Goal: Information Seeking & Learning: Learn about a topic

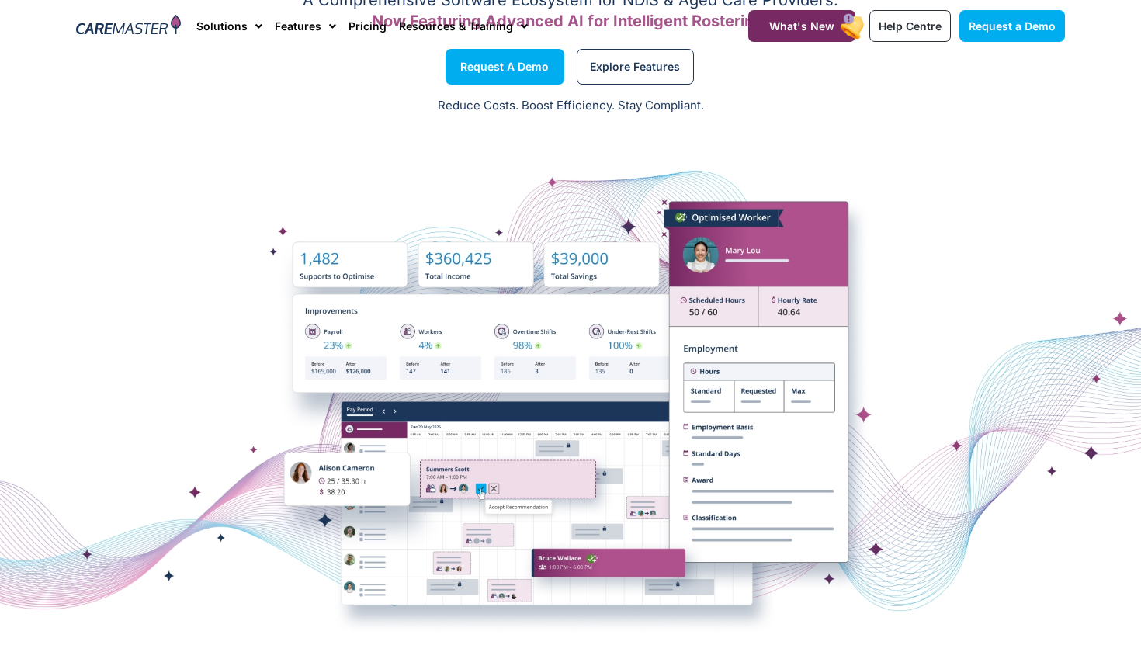
scroll to position [25, 0]
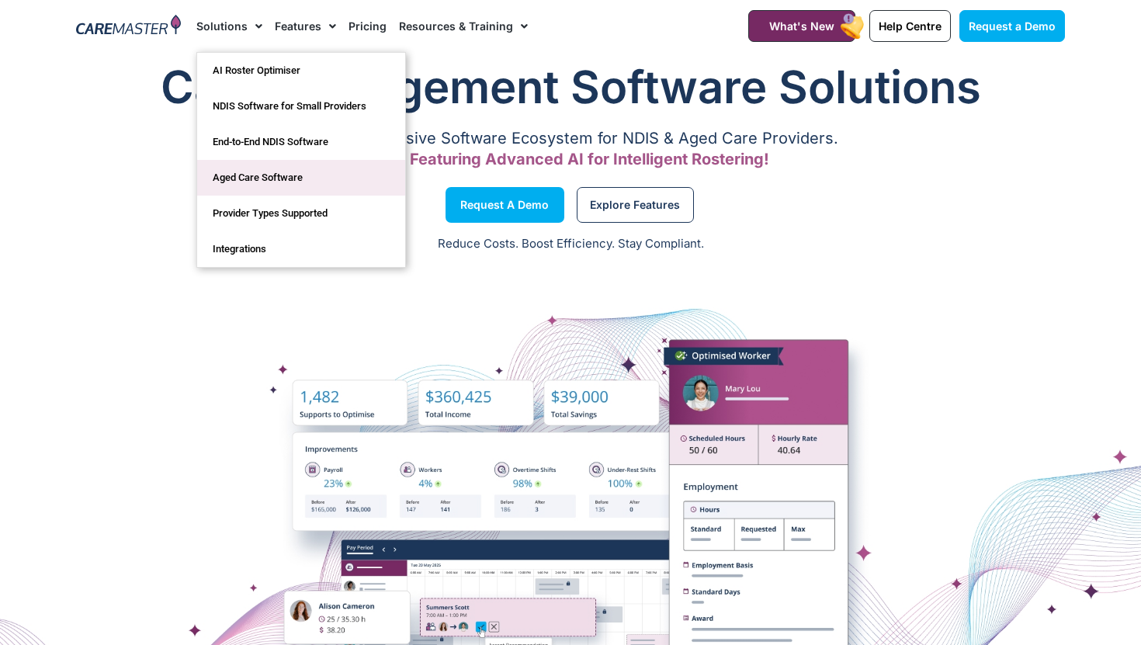
click at [238, 167] on link "Aged Care Software" at bounding box center [301, 178] width 208 height 36
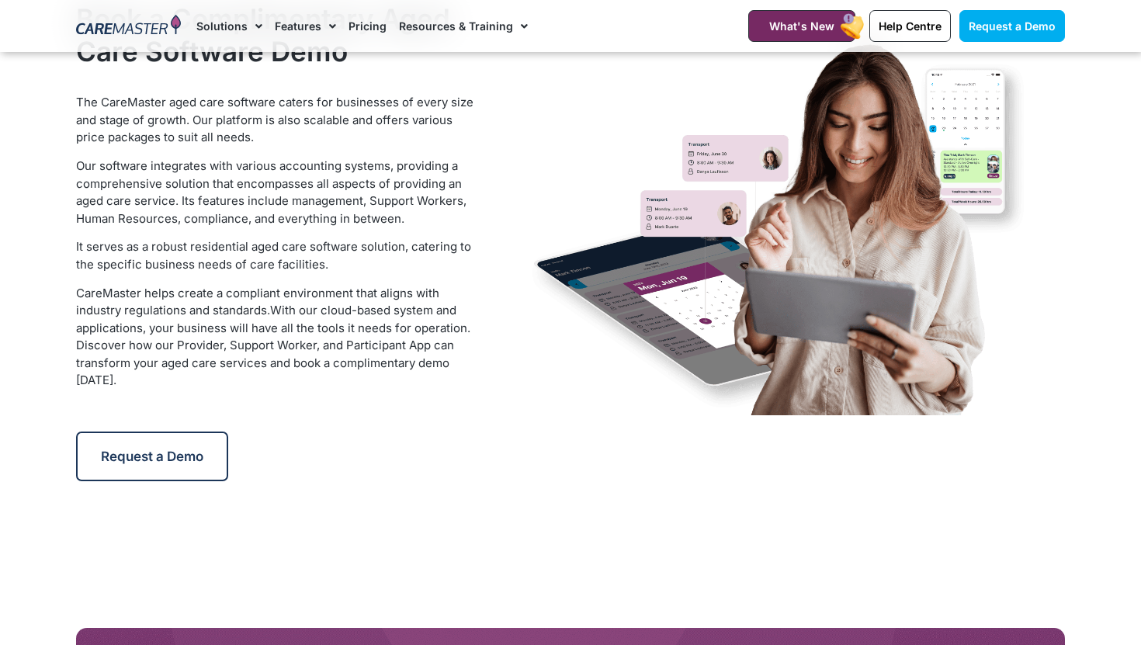
scroll to position [2710, 0]
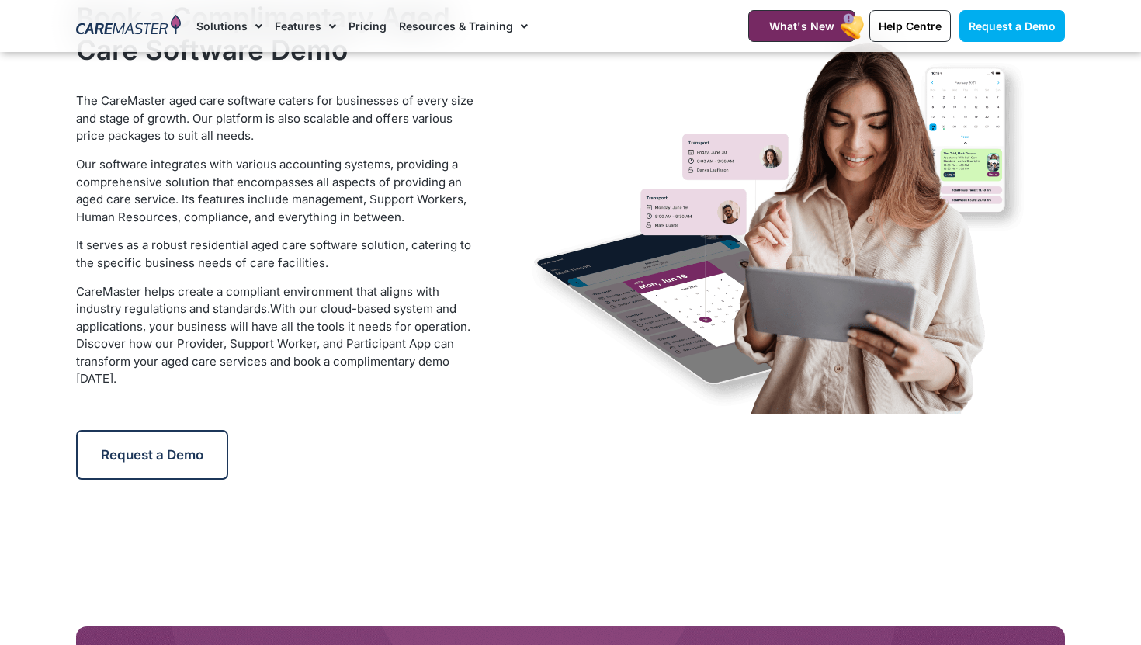
click at [718, 404] on img at bounding box center [778, 227] width 497 height 374
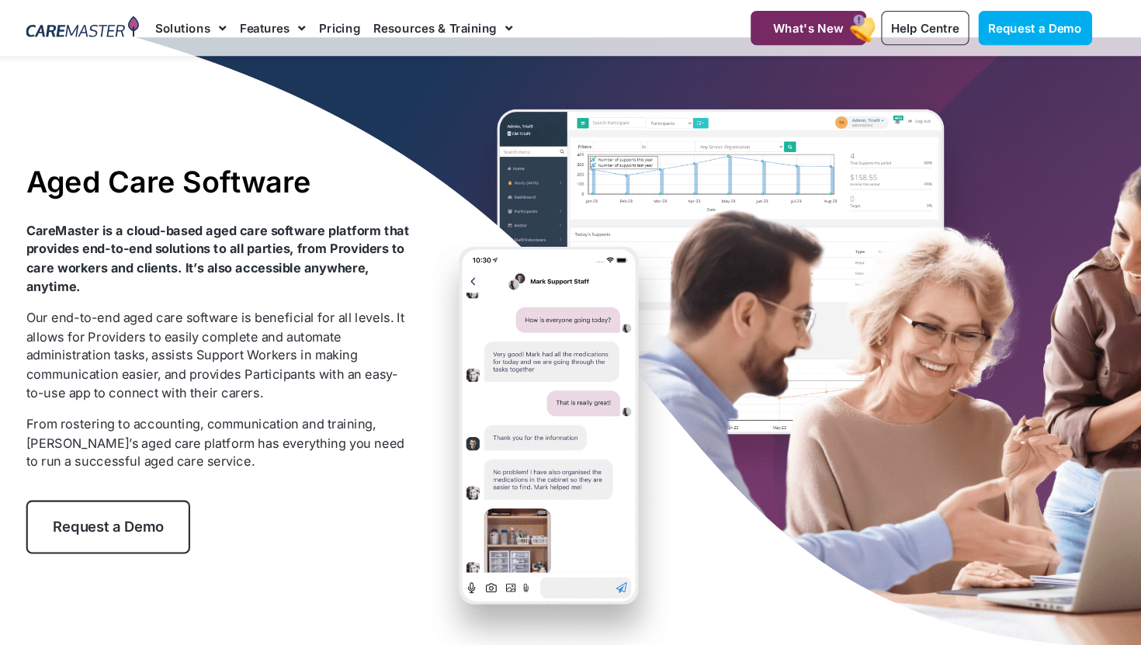
scroll to position [0, 0]
